Goal: Task Accomplishment & Management: Use online tool/utility

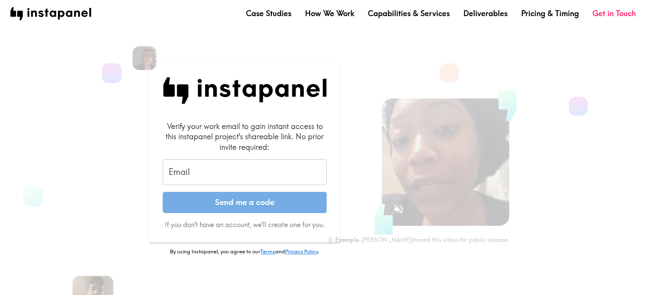
click at [252, 167] on input "Email" at bounding box center [245, 172] width 164 height 26
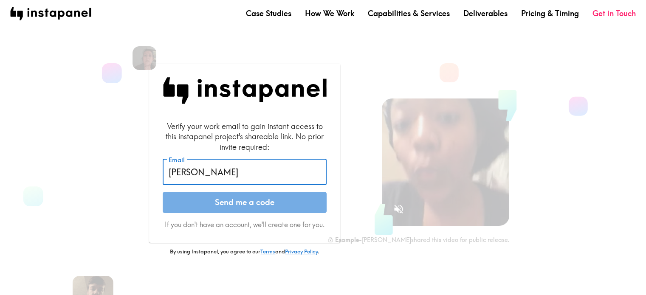
type input "[PERSON_NAME][EMAIL_ADDRESS][PERSON_NAME][DOMAIN_NAME]"
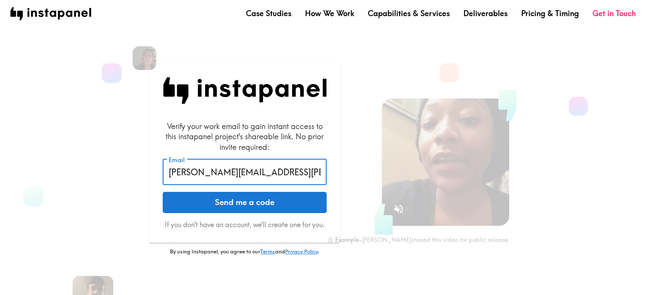
click at [274, 199] on button "Send me a code" at bounding box center [245, 202] width 164 height 21
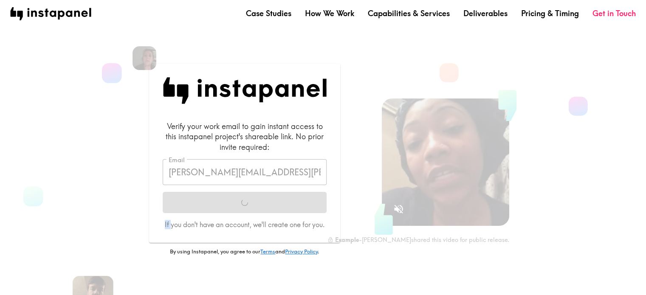
click at [274, 199] on form "Verify your work email to gain instant access to this instapanel project's shar…" at bounding box center [245, 175] width 164 height 109
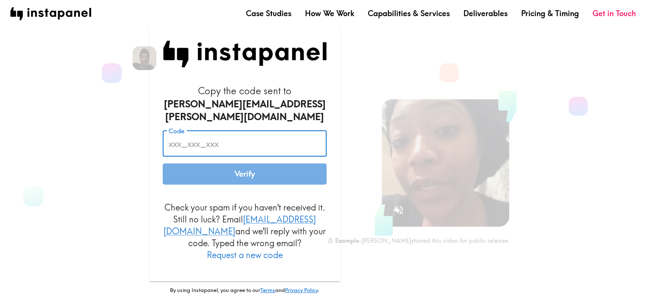
click at [236, 139] on input "Code" at bounding box center [245, 143] width 164 height 26
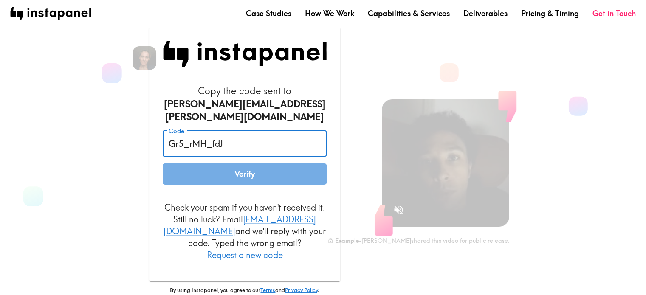
type input "Gr5_rMH_fdJ"
click at [249, 170] on button "Verify" at bounding box center [245, 174] width 164 height 21
